Goal: Information Seeking & Learning: Check status

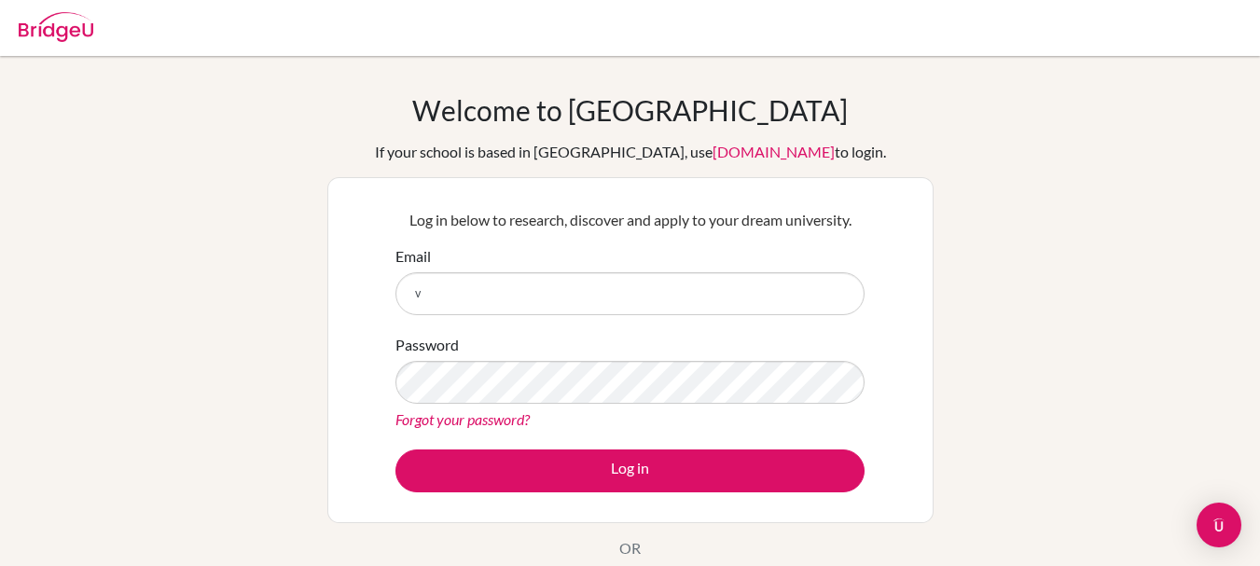
type input "vandyk@gka.ed.jp"
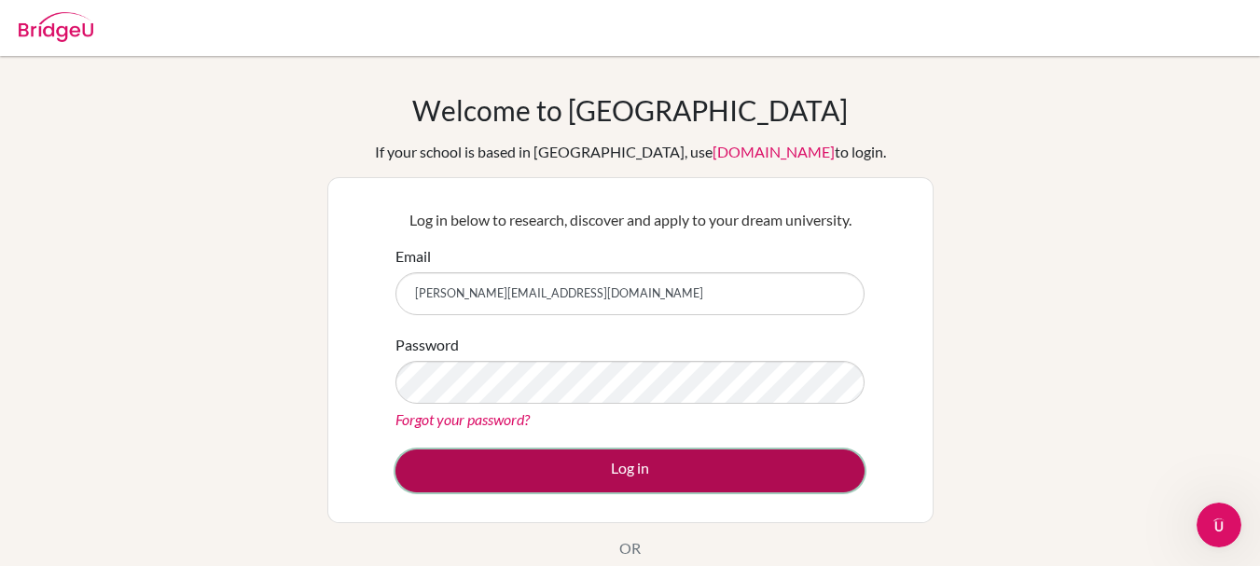
click at [482, 467] on button "Log in" at bounding box center [629, 471] width 469 height 43
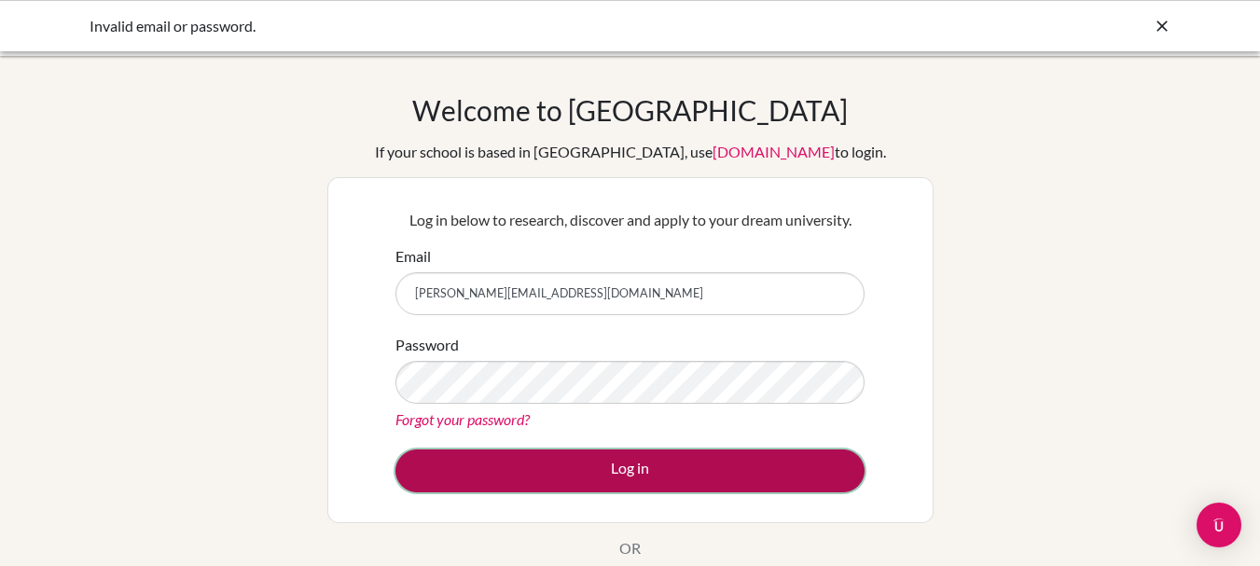
click at [480, 455] on button "Log in" at bounding box center [629, 471] width 469 height 43
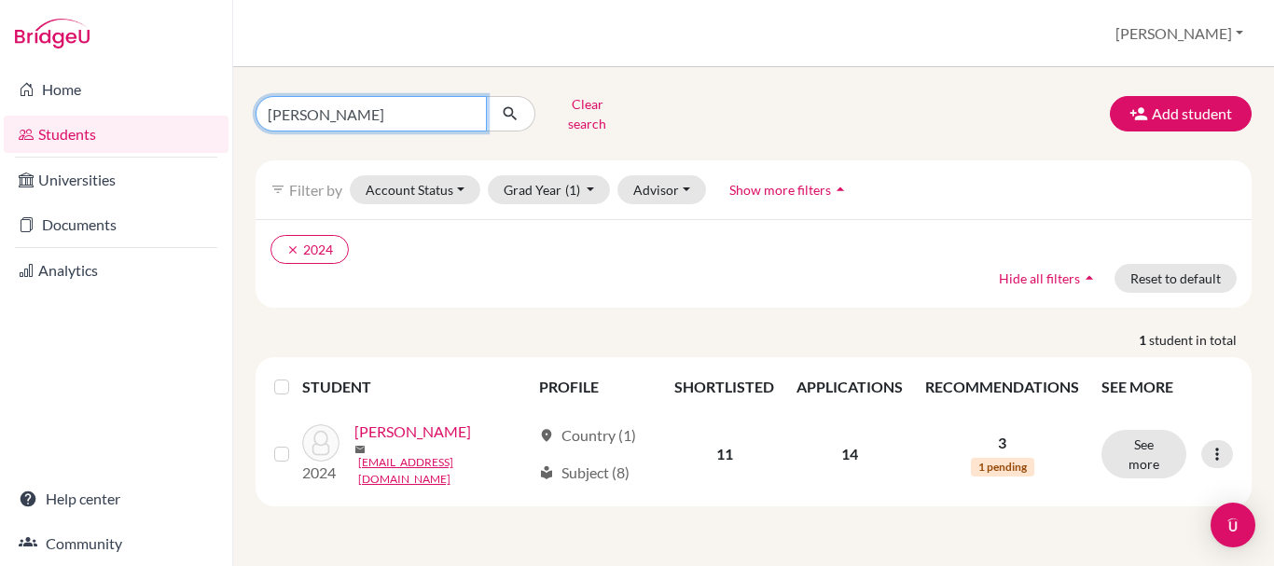
click at [399, 106] on input "[PERSON_NAME]" at bounding box center [371, 113] width 231 height 35
click at [467, 105] on input "[PERSON_NAME]" at bounding box center [371, 113] width 231 height 35
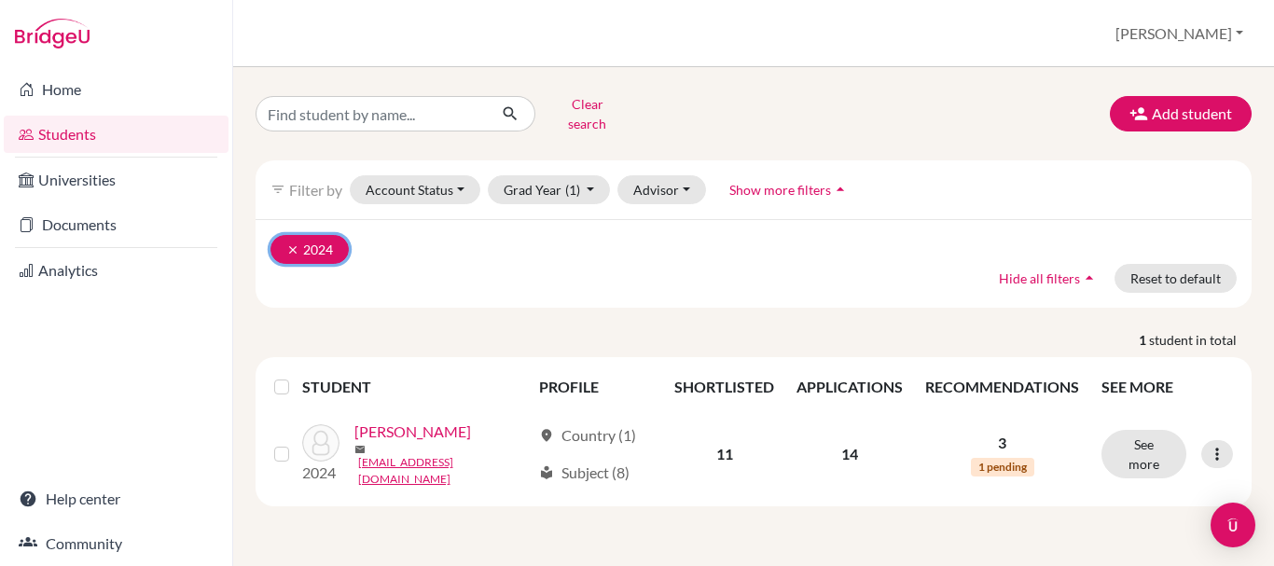
click at [295, 243] on icon "clear" at bounding box center [292, 249] width 13 height 13
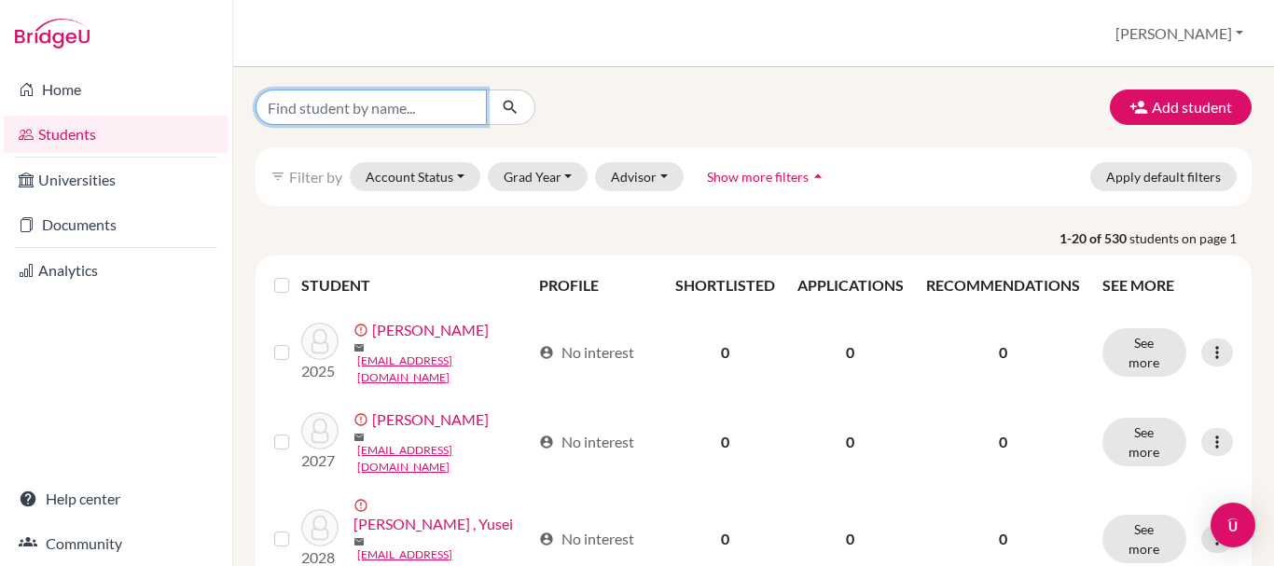
click at [363, 113] on input "Find student by name..." at bounding box center [371, 107] width 231 height 35
type input "m"
type input "[PERSON_NAME]"
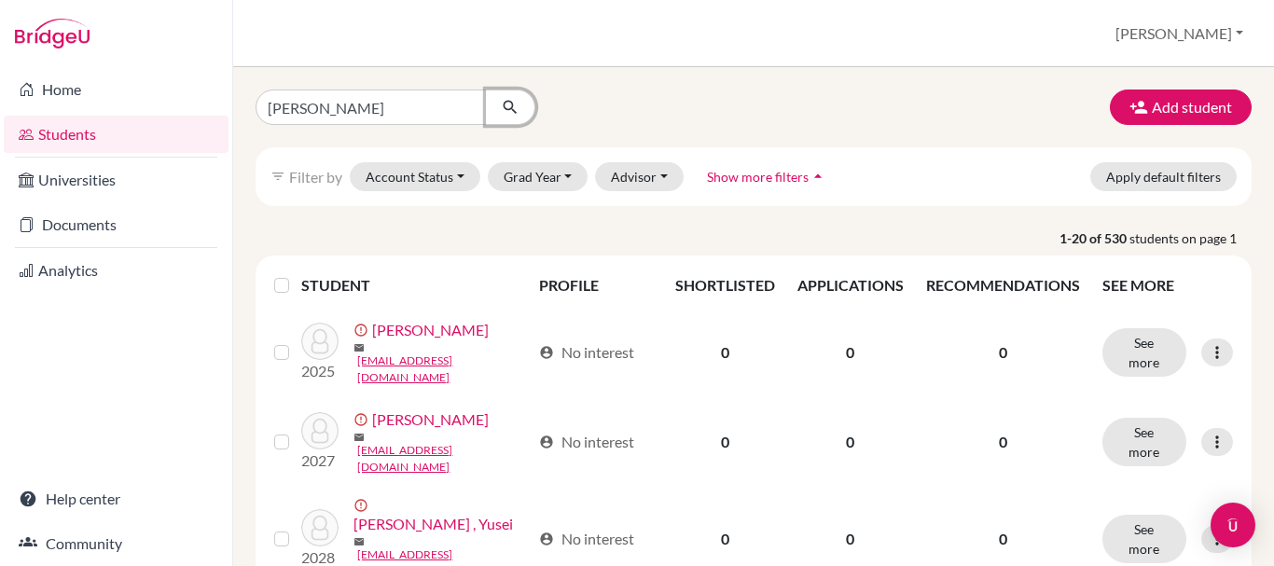
click at [509, 107] on icon "submit" at bounding box center [510, 107] width 19 height 19
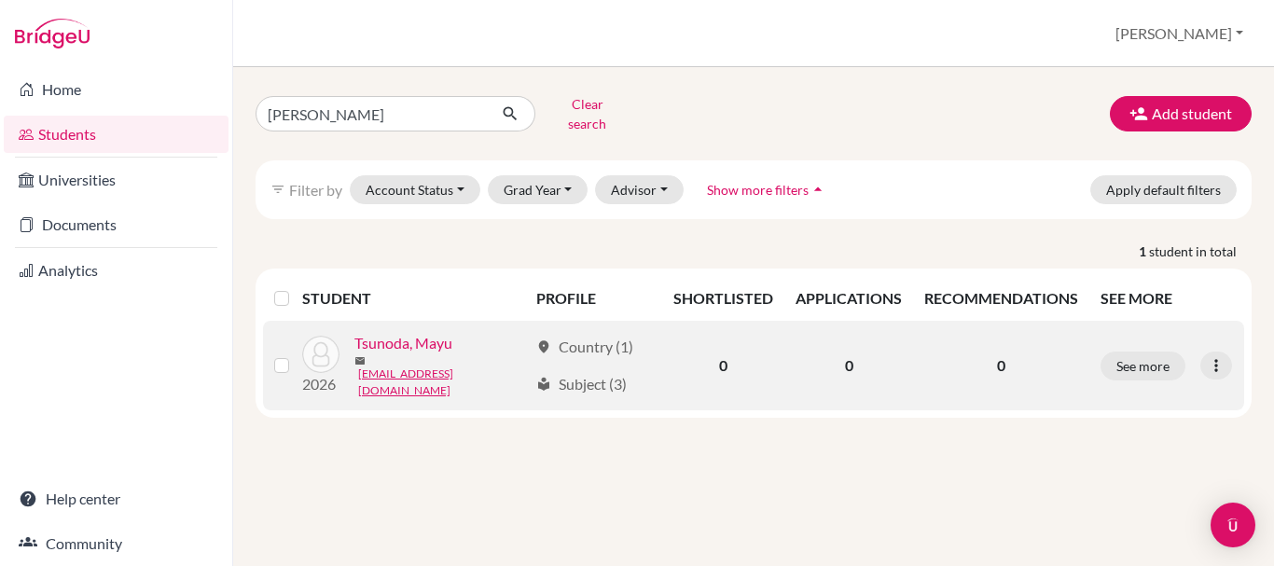
click at [412, 337] on link "Tsunoda, Mayu" at bounding box center [403, 343] width 98 height 22
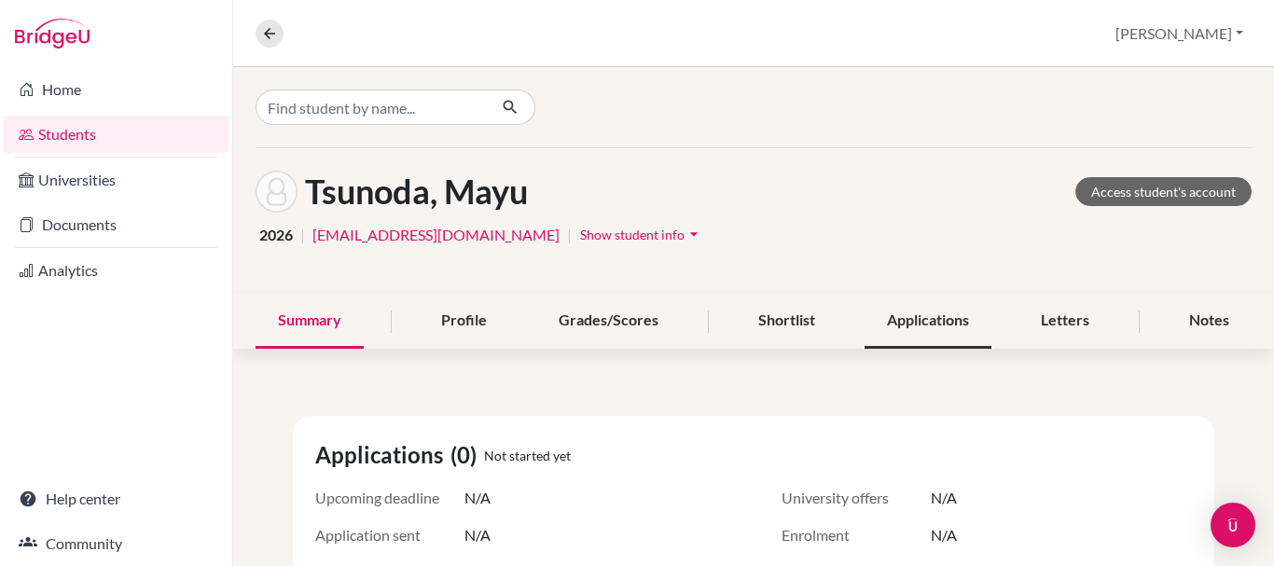
click at [927, 320] on div "Applications" at bounding box center [928, 321] width 127 height 55
